Goal: Transaction & Acquisition: Book appointment/travel/reservation

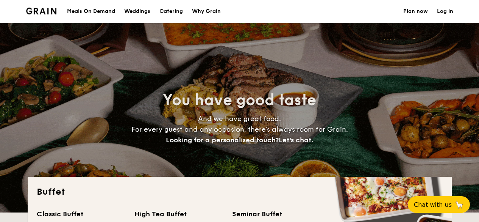
select select
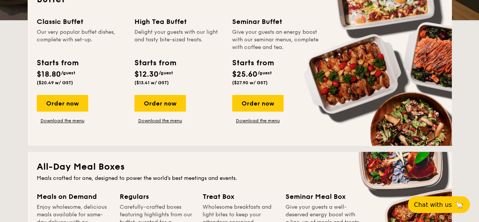
scroll to position [191, 0]
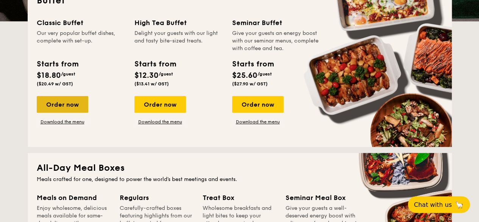
click at [60, 105] on div "Order now" at bounding box center [63, 104] width 52 height 17
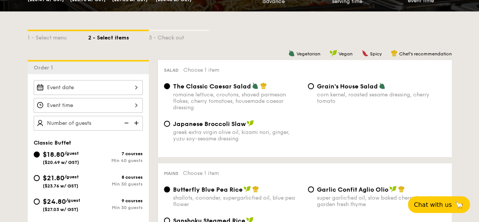
scroll to position [155, 0]
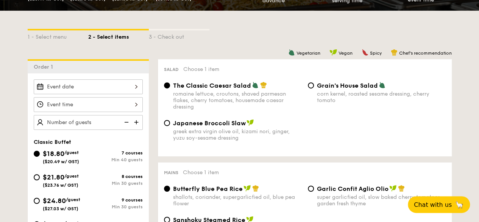
click at [76, 87] on div at bounding box center [88, 86] width 109 height 15
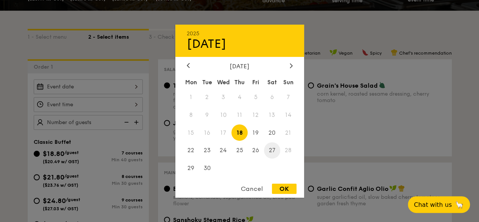
click at [275, 157] on span "27" at bounding box center [272, 150] width 16 height 16
click at [285, 194] on div "OK" at bounding box center [284, 188] width 25 height 10
type input "[DATE]"
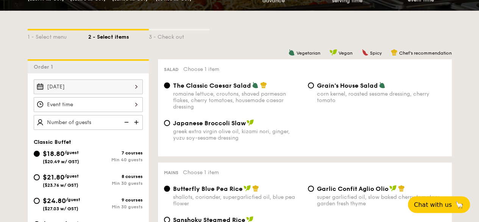
click at [59, 105] on div at bounding box center [88, 104] width 109 height 15
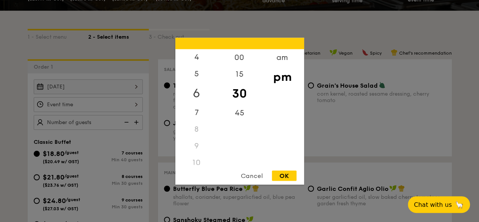
click at [200, 91] on div "6" at bounding box center [196, 93] width 43 height 22
click at [286, 176] on div "OK" at bounding box center [284, 175] width 25 height 10
type input "6:30PM"
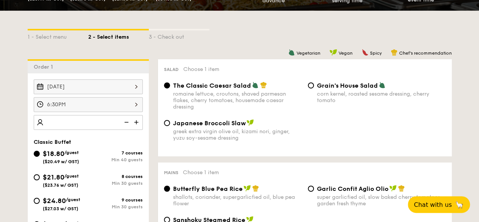
click at [138, 122] on img at bounding box center [136, 122] width 11 height 14
click at [125, 122] on img at bounding box center [125, 122] width 11 height 14
click at [126, 122] on img at bounding box center [125, 122] width 11 height 14
click at [85, 123] on input "40" at bounding box center [88, 122] width 109 height 15
click at [110, 145] on div "Classic Buffet $18.80 /guest ($20.49 w/ GST) 7 courses Min 40 guests $21.80 /gu…" at bounding box center [88, 190] width 109 height 103
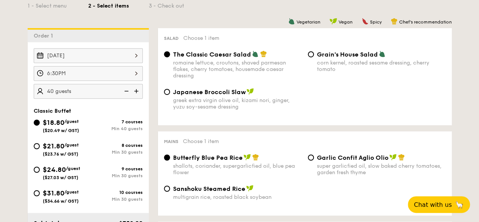
scroll to position [186, 0]
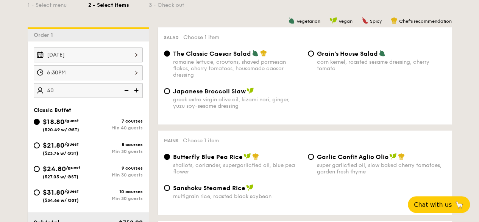
click at [121, 92] on img at bounding box center [125, 90] width 11 height 14
type input "40 guests"
click at [126, 93] on img at bounding box center [125, 90] width 11 height 14
click at [126, 91] on img at bounding box center [125, 90] width 11 height 14
click at [126, 92] on img at bounding box center [125, 90] width 11 height 14
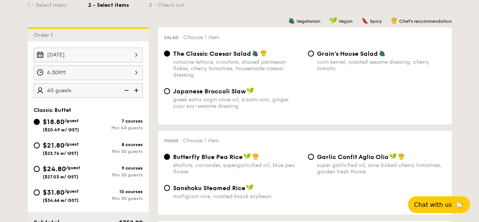
click at [125, 90] on img at bounding box center [125, 90] width 11 height 14
click at [126, 91] on img at bounding box center [125, 90] width 11 height 14
click at [130, 94] on img at bounding box center [125, 90] width 11 height 14
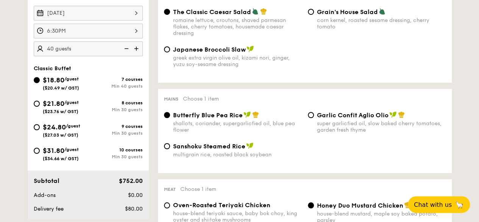
scroll to position [238, 0]
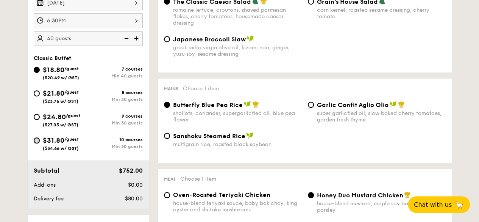
click at [36, 140] on input "$31.80 /guest ($34.66 w/ GST) 10 courses Min 30 guests" at bounding box center [37, 140] width 6 height 6
radio input "true"
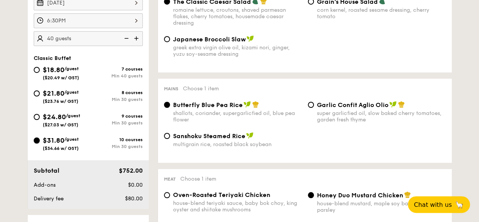
radio input "true"
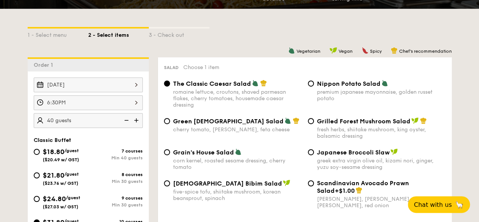
scroll to position [155, 0]
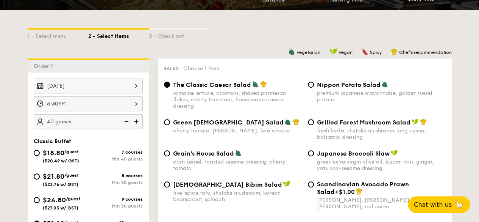
click at [125, 121] on img at bounding box center [125, 121] width 11 height 14
click at [121, 123] on img at bounding box center [125, 121] width 11 height 14
type input "25 guests"
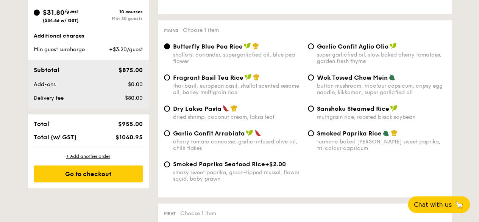
scroll to position [378, 0]
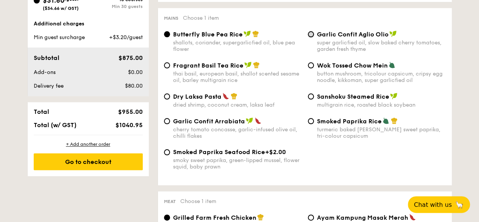
click at [310, 35] on input "Garlic Confit Aglio Olio super garlicfied oil, slow baked cherry tomatoes, gard…" at bounding box center [311, 34] width 6 height 6
radio input "true"
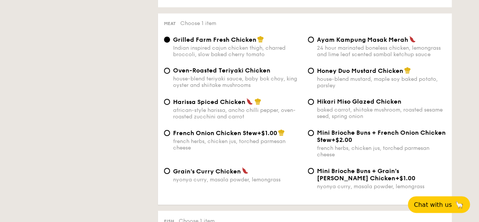
scroll to position [568, 0]
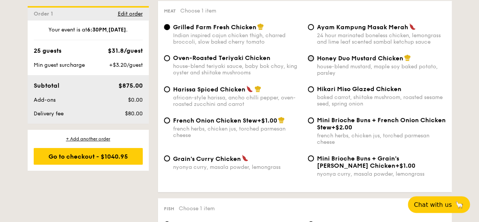
click at [308, 61] on input "Honey Duo Mustard Chicken house-blend mustard, maple soy baked potato, parsley" at bounding box center [311, 58] width 6 height 6
radio input "true"
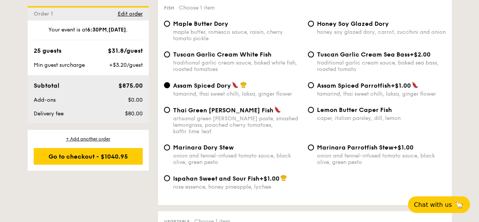
scroll to position [767, 0]
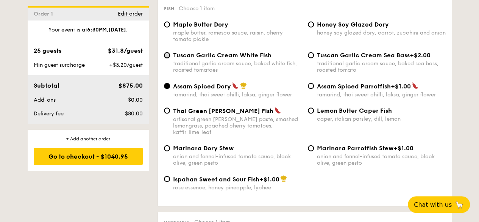
click at [166, 58] on input "Tuscan Garlic Cream White Fish traditional garlic cream sauce, baked white fish…" at bounding box center [167, 55] width 6 height 6
radio input "true"
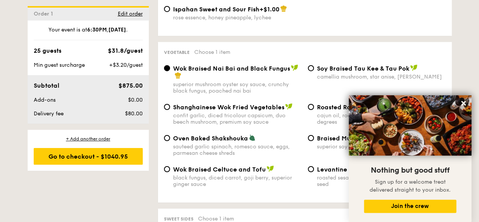
scroll to position [938, 0]
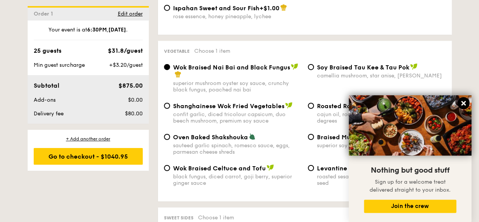
click at [464, 103] on icon at bounding box center [463, 103] width 7 height 7
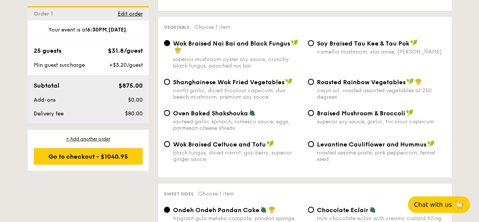
scroll to position [962, 0]
click at [311, 83] on input "Roasted Rainbow Vegetables cajun oil, roasted assorted vegetables at 250 degrees" at bounding box center [311, 81] width 6 height 6
radio input "true"
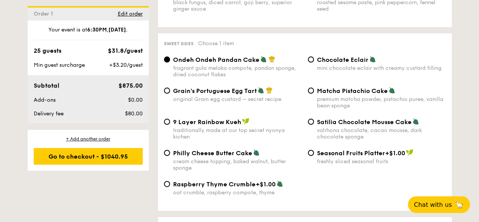
scroll to position [1126, 0]
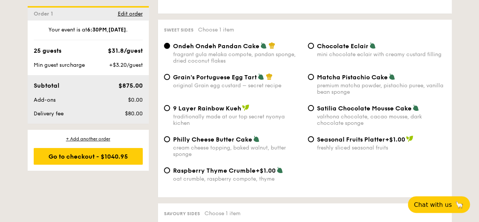
click at [160, 145] on div "Sweet sides Choose 1 item Ondeh Ondeh Pandan Cake fragrant [PERSON_NAME] melaka…" at bounding box center [305, 108] width 294 height 177
click at [165, 140] on input "Philly Cheese Butter Cake cream cheese topping, baked walnut, butter sponge" at bounding box center [167, 139] width 6 height 6
radio input "true"
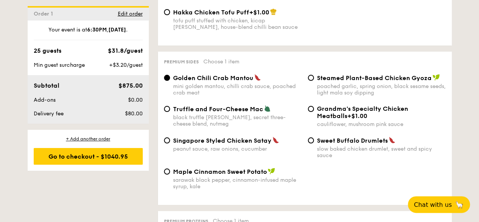
scroll to position [1466, 0]
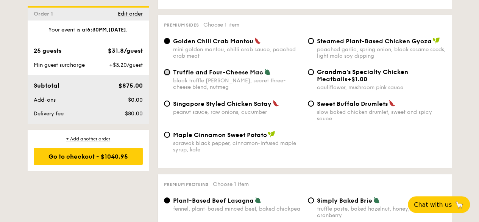
click at [168, 75] on input "Truffle and Four-Cheese Mac black truffle [PERSON_NAME], secret three-cheese bl…" at bounding box center [167, 72] width 6 height 6
radio input "true"
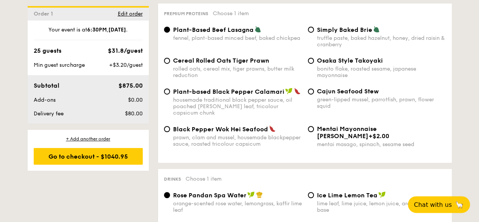
scroll to position [1640, 0]
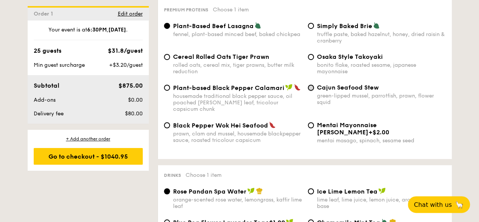
click at [313, 91] on input "Cajun Seafood Stew green-lipped mussel, parrotfish, prawn, flower squid" at bounding box center [311, 87] width 6 height 6
radio input "true"
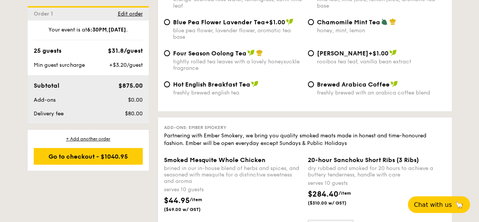
scroll to position [1843, 0]
